Goal: Task Accomplishment & Management: Manage account settings

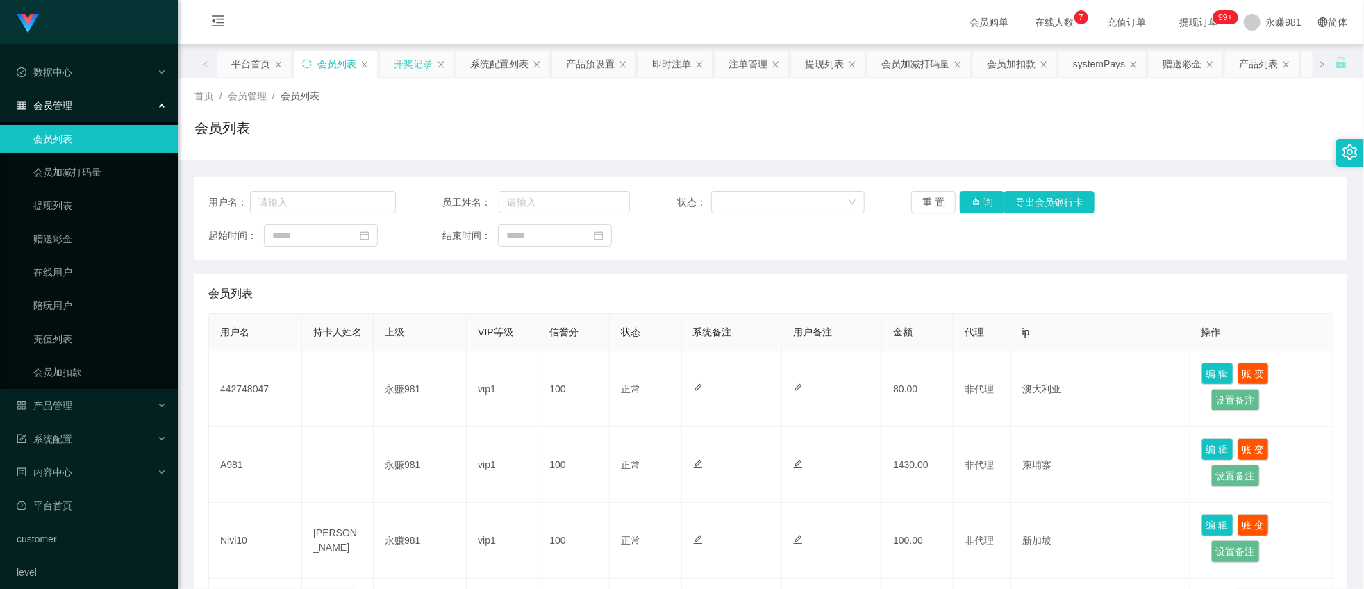
click at [411, 66] on div "开奖记录" at bounding box center [413, 64] width 39 height 26
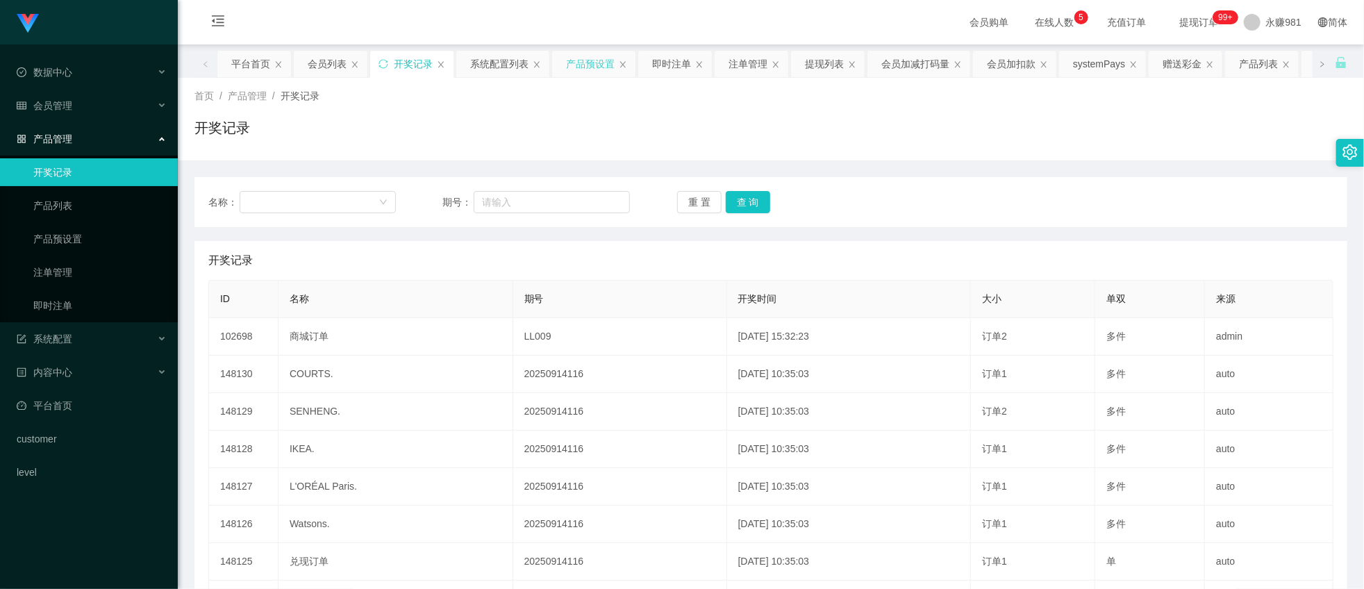
click at [580, 65] on div "产品预设置" at bounding box center [590, 64] width 49 height 26
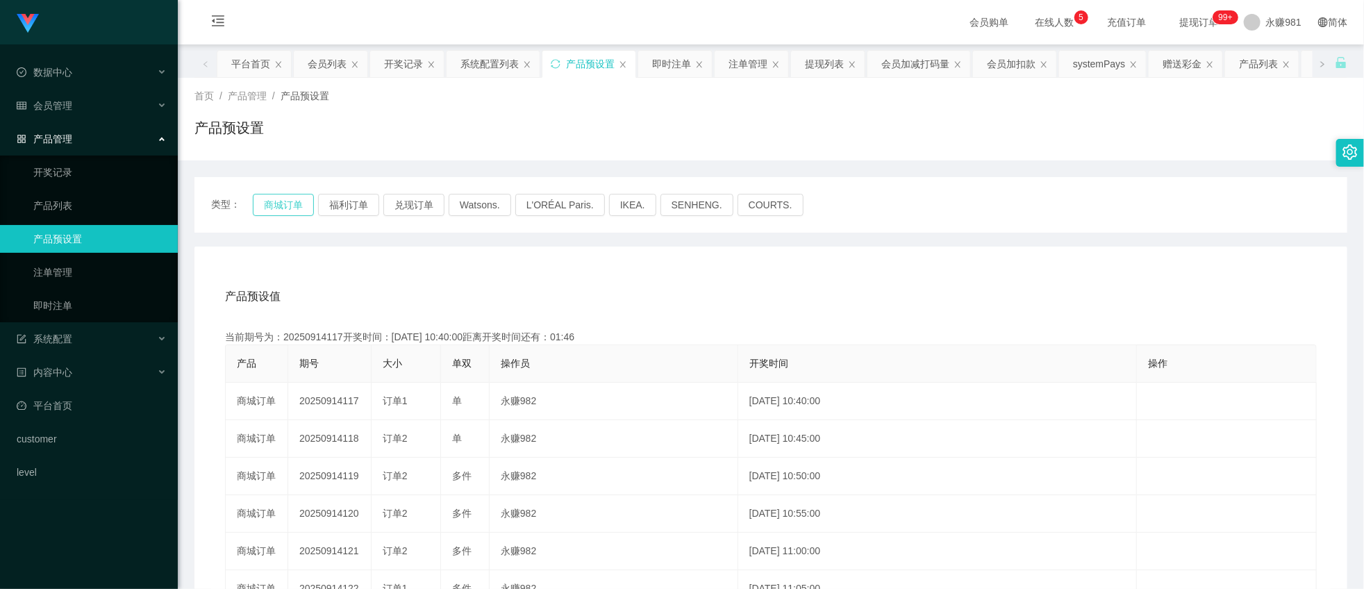
click at [279, 203] on button "商城订单" at bounding box center [283, 205] width 61 height 22
click at [73, 308] on link "即时注单" at bounding box center [99, 306] width 133 height 28
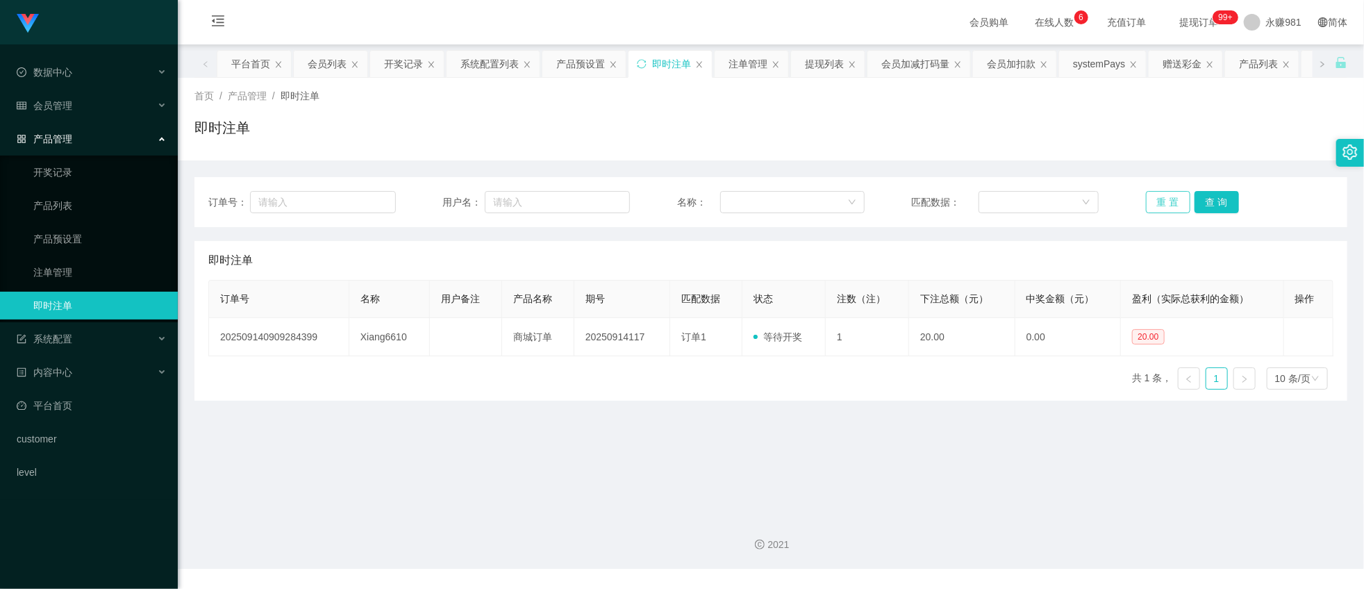
click at [1167, 204] on button "重 置" at bounding box center [1168, 202] width 44 height 22
click at [74, 237] on link "产品预设置" at bounding box center [99, 239] width 133 height 28
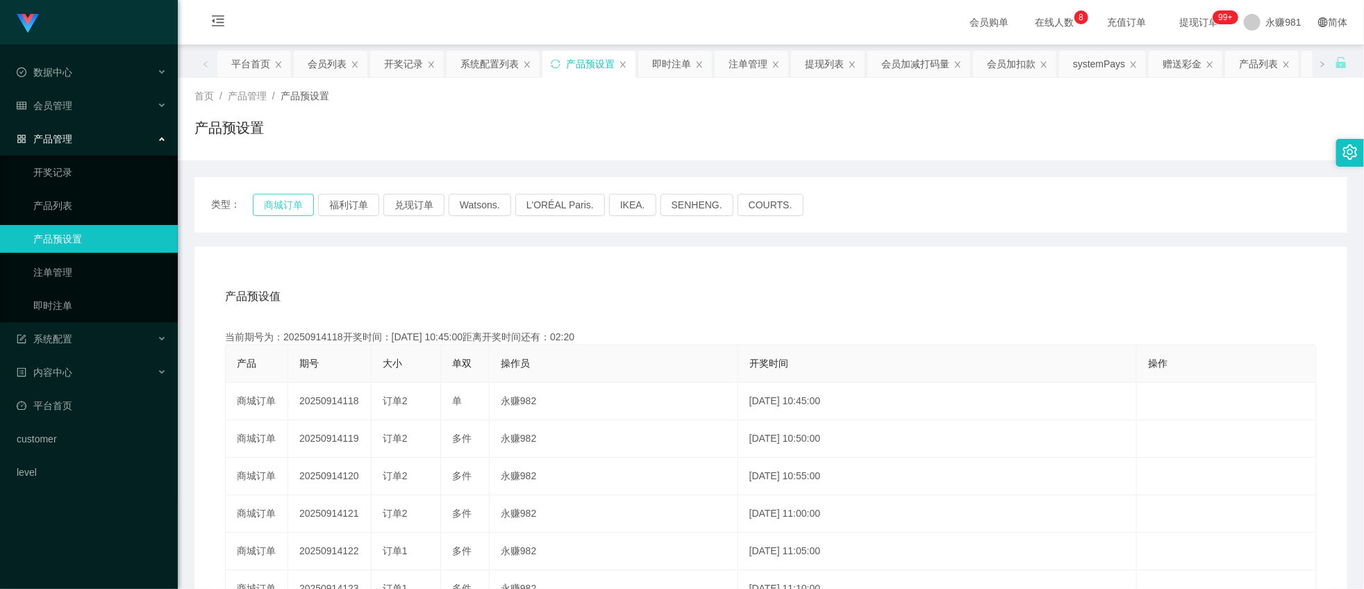
click at [292, 204] on button "商城订单" at bounding box center [283, 205] width 61 height 22
click at [269, 197] on button "商城订单" at bounding box center [283, 205] width 61 height 22
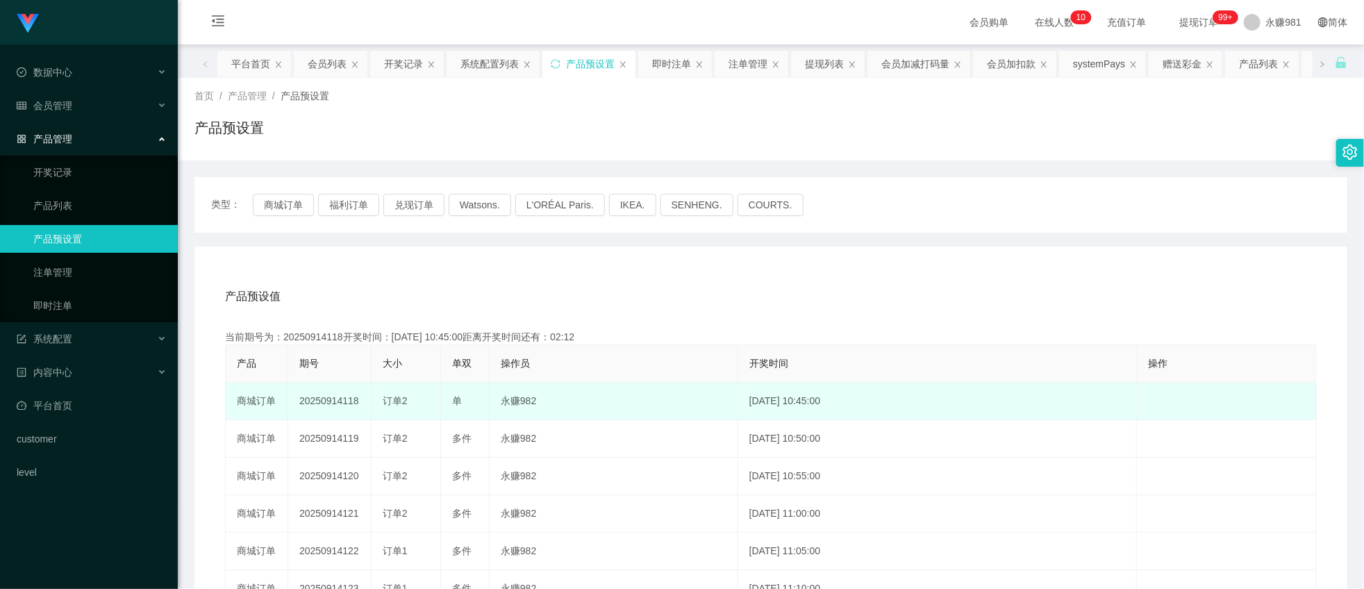
drag, startPoint x: 344, startPoint y: 403, endPoint x: 355, endPoint y: 406, distance: 11.5
click at [355, 406] on td "20250914118" at bounding box center [329, 402] width 83 height 38
click at [351, 406] on td "20250914118" at bounding box center [329, 402] width 83 height 38
click at [342, 406] on td "20250914118" at bounding box center [329, 402] width 83 height 38
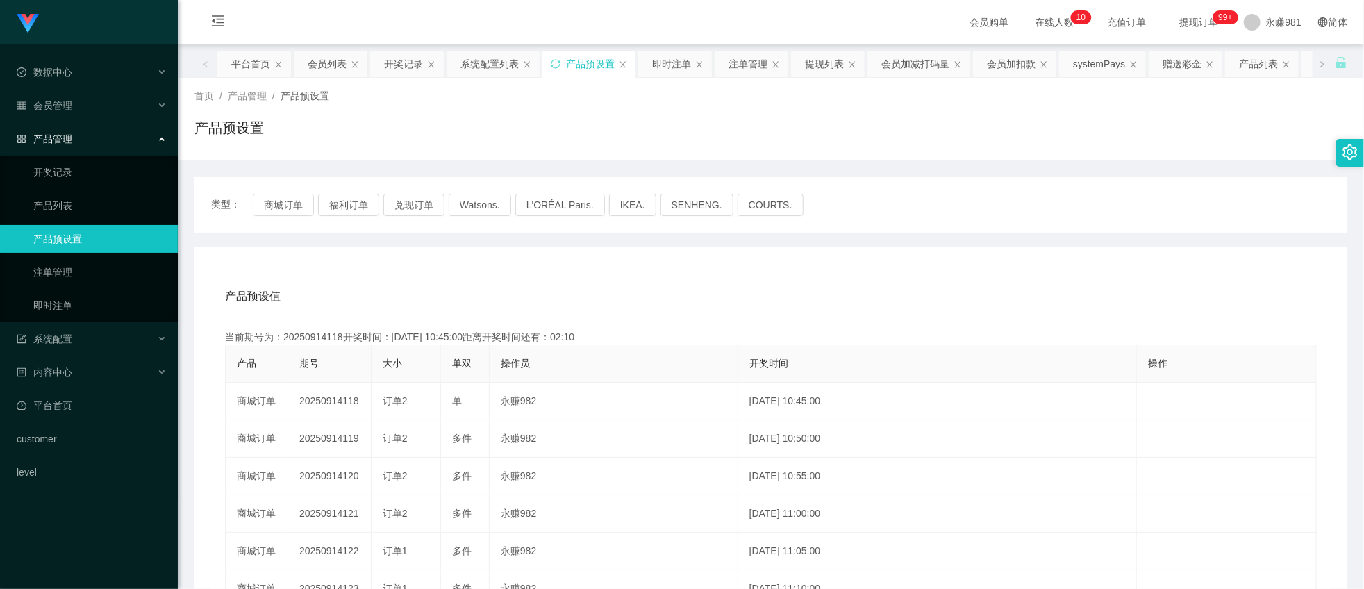
drag, startPoint x: 341, startPoint y: 401, endPoint x: 656, endPoint y: 276, distance: 338.5
click at [363, 401] on td "20250914118" at bounding box center [329, 402] width 83 height 38
copy td "118"
click at [94, 303] on link "即时注单" at bounding box center [99, 306] width 133 height 28
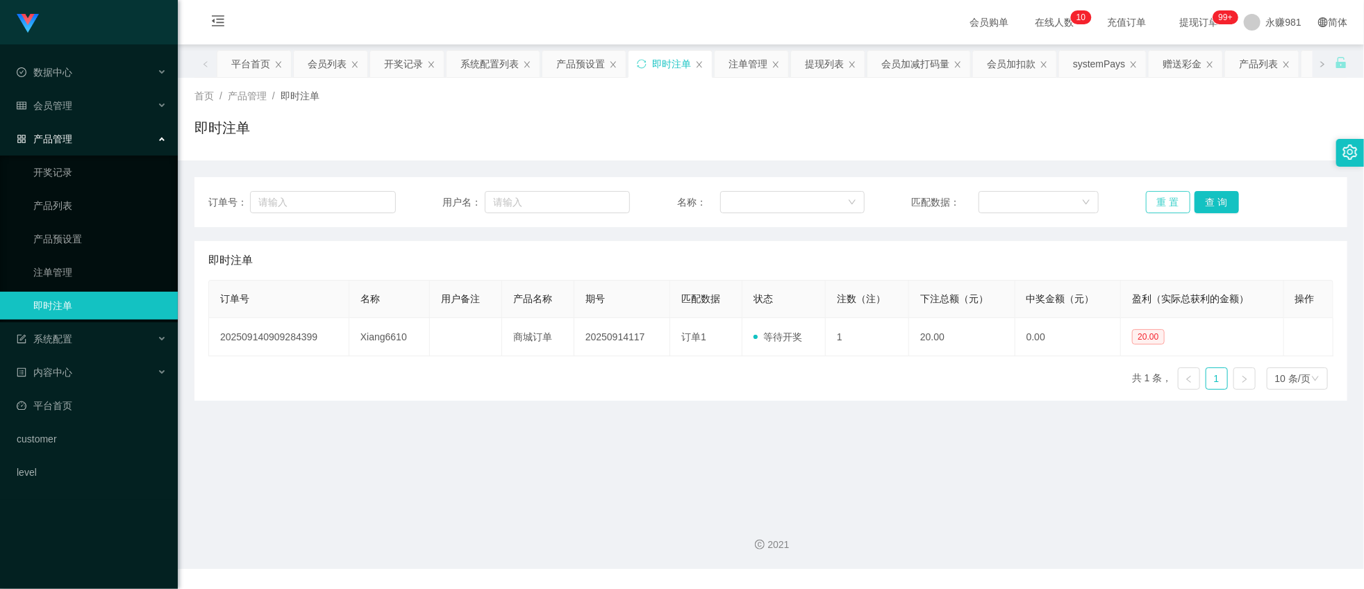
click at [1150, 211] on button "重 置" at bounding box center [1168, 202] width 44 height 22
click at [629, 428] on main "关闭左侧 关闭右侧 关闭其它 刷新页面 平台首页 会员列表 开奖记录 系统配置列表 产品预设置 即时注单 注单管理 提现列表 会员加减打码量 会员加扣款 sy…" at bounding box center [771, 274] width 1186 height 460
click at [1174, 203] on button "重 置" at bounding box center [1168, 202] width 44 height 22
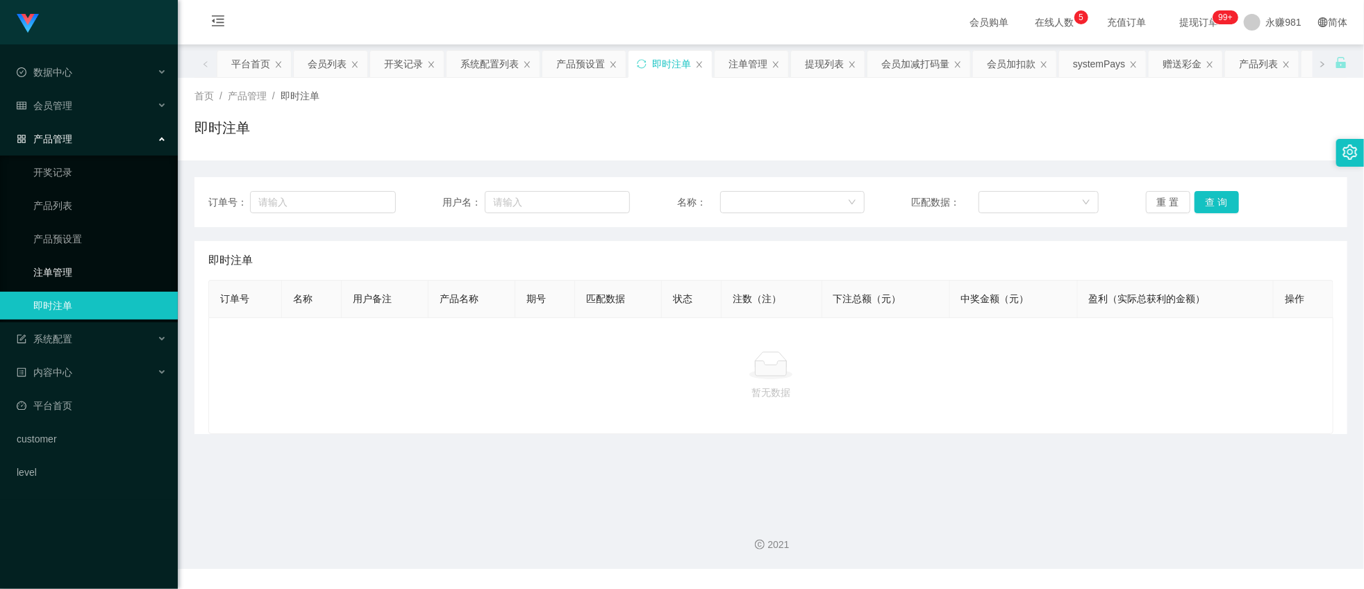
click at [99, 278] on link "注单管理" at bounding box center [99, 272] width 133 height 28
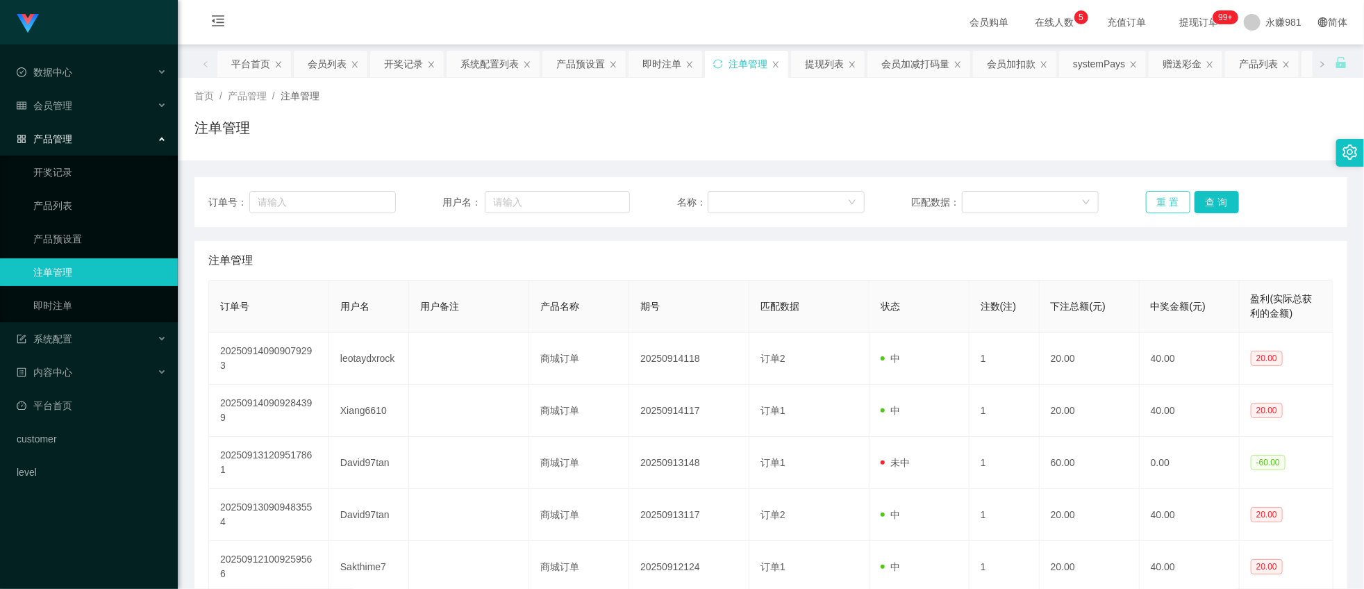
click at [1158, 205] on button "重 置" at bounding box center [1168, 202] width 44 height 22
click at [76, 103] on div "会员管理" at bounding box center [89, 106] width 178 height 28
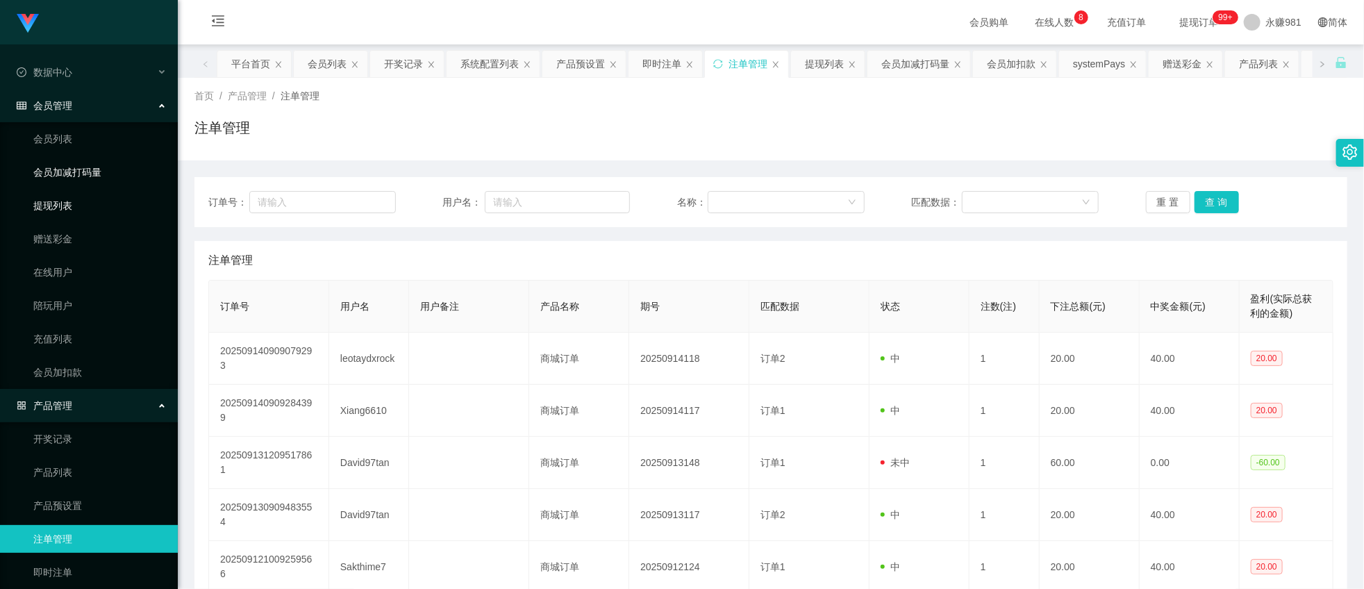
click at [72, 200] on link "提现列表" at bounding box center [99, 206] width 133 height 28
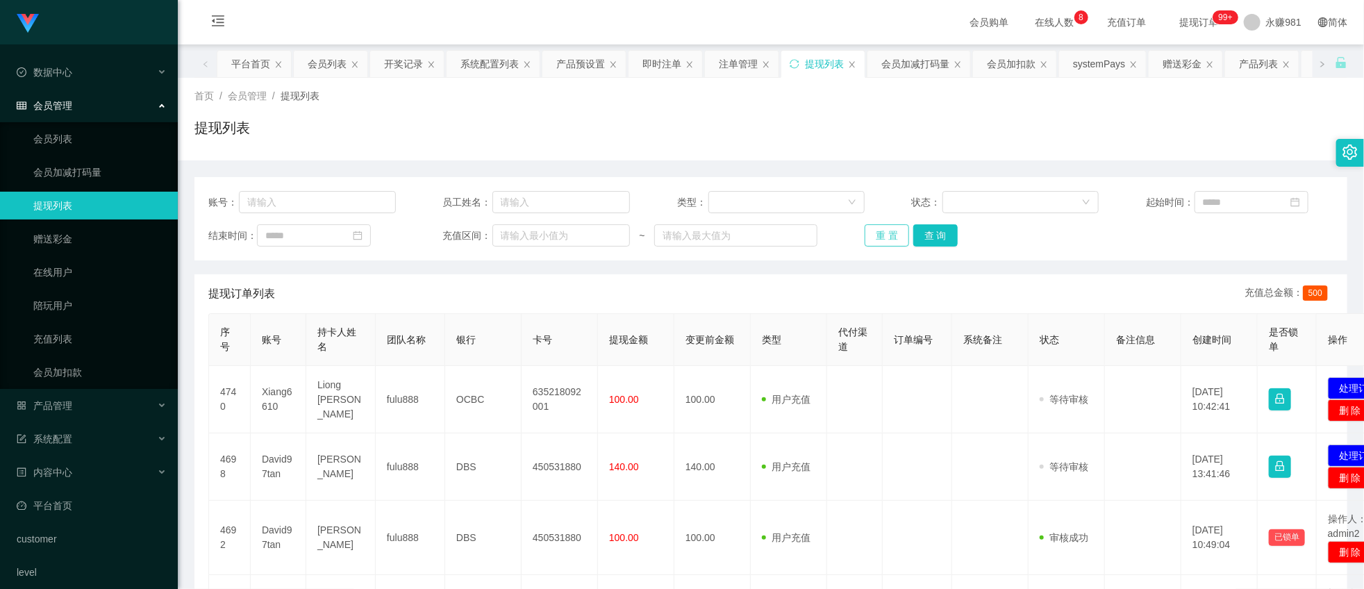
click at [885, 241] on button "重 置" at bounding box center [887, 235] width 44 height 22
click at [884, 241] on button "重 置" at bounding box center [887, 235] width 44 height 22
drag, startPoint x: 910, startPoint y: 230, endPoint x: 896, endPoint y: 231, distance: 14.6
click at [906, 230] on div "重 置 查 询" at bounding box center [959, 235] width 188 height 22
click at [892, 232] on button "重 置" at bounding box center [887, 235] width 44 height 22
